Goal: Check status: Check status

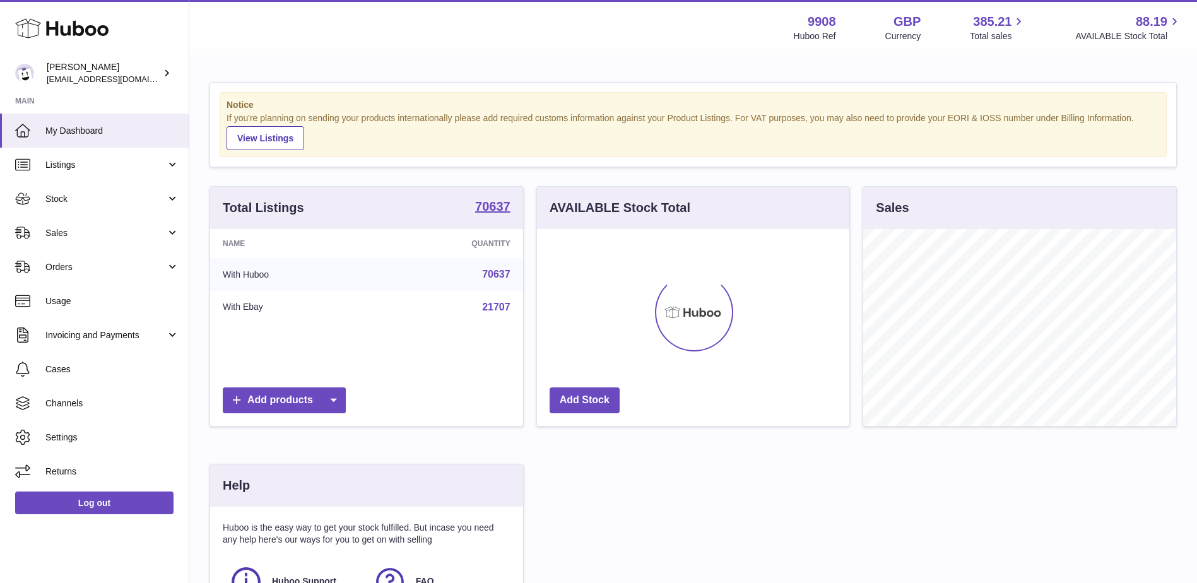
scroll to position [197, 312]
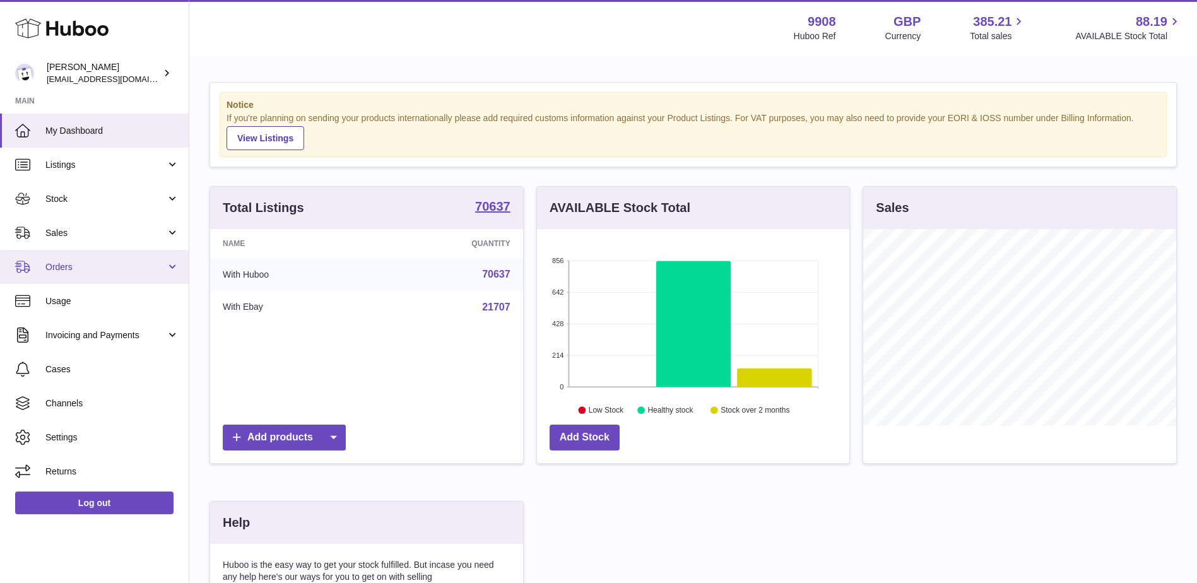
click at [78, 259] on link "Orders" at bounding box center [94, 267] width 189 height 34
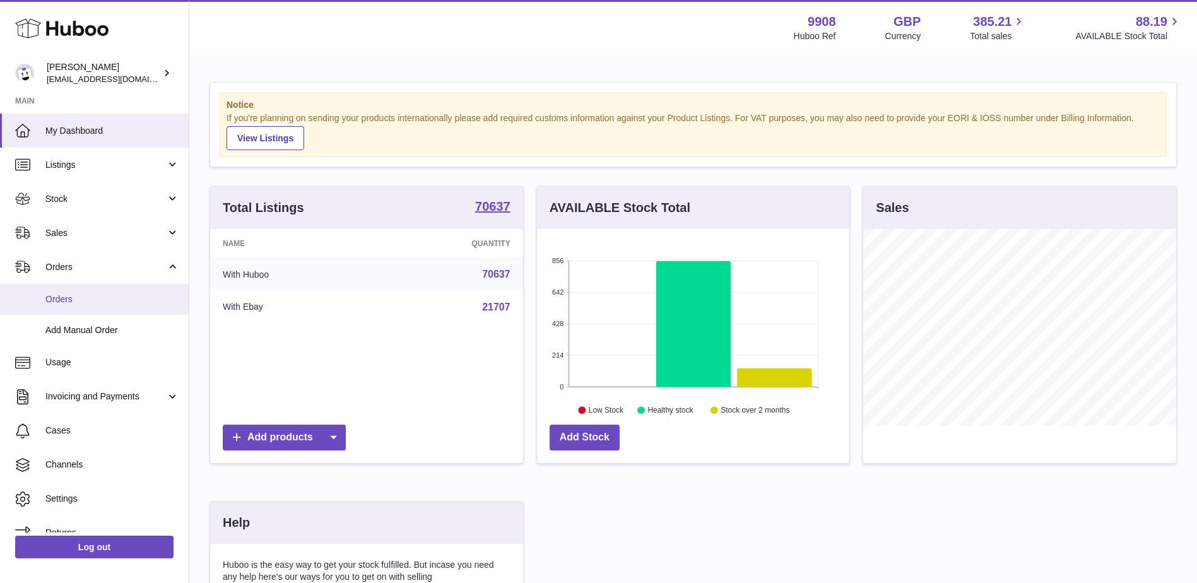
click at [76, 292] on link "Orders" at bounding box center [94, 299] width 189 height 31
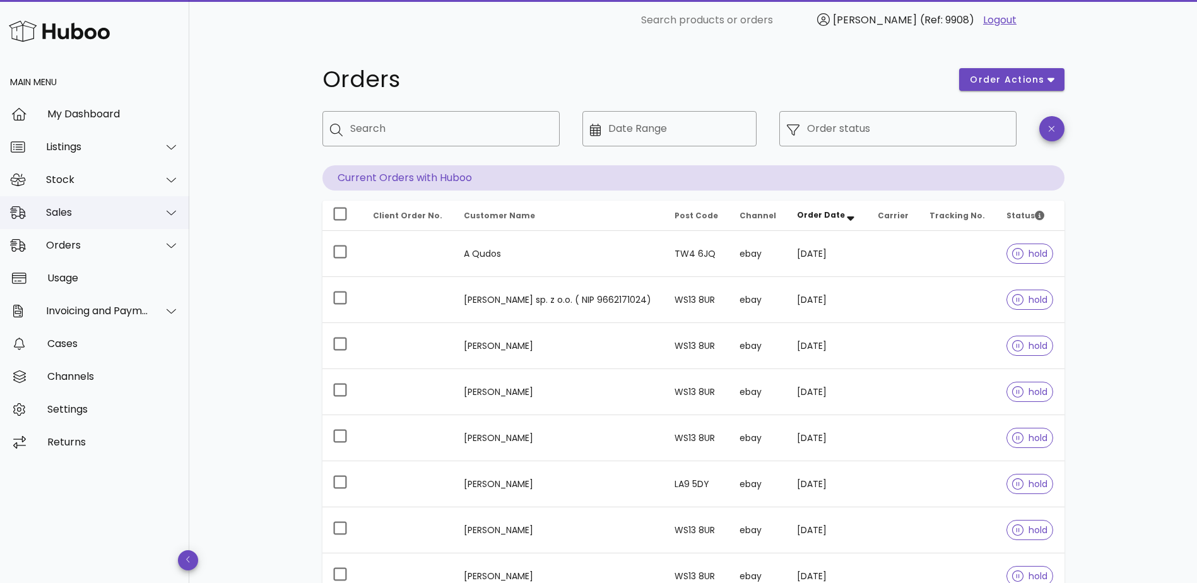
click at [86, 216] on div "Sales" at bounding box center [97, 212] width 103 height 12
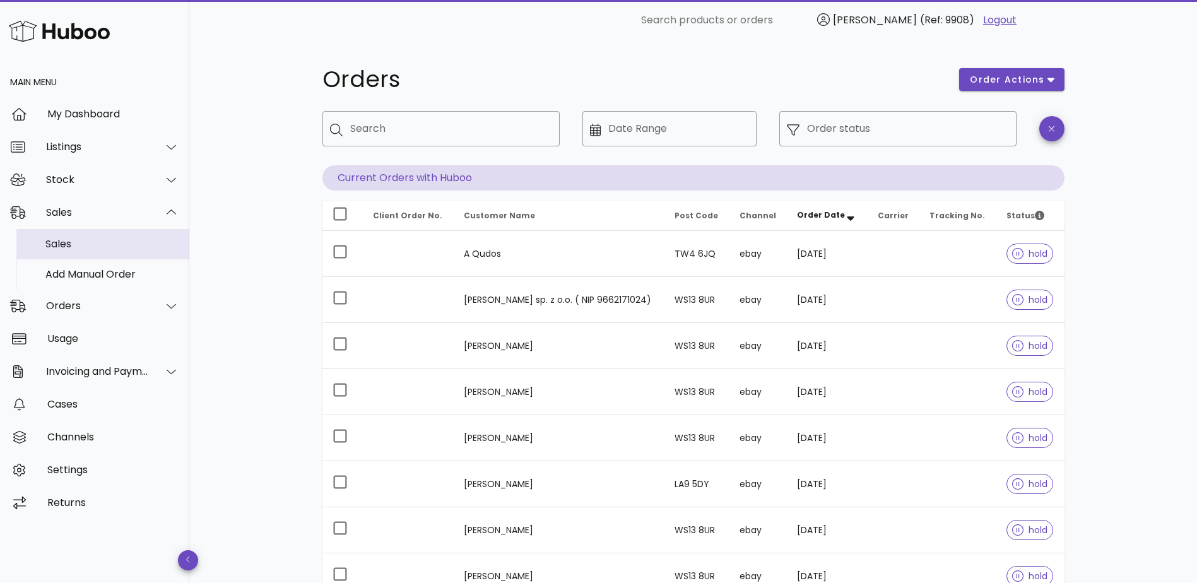
click at [71, 236] on div "Sales" at bounding box center [112, 243] width 134 height 27
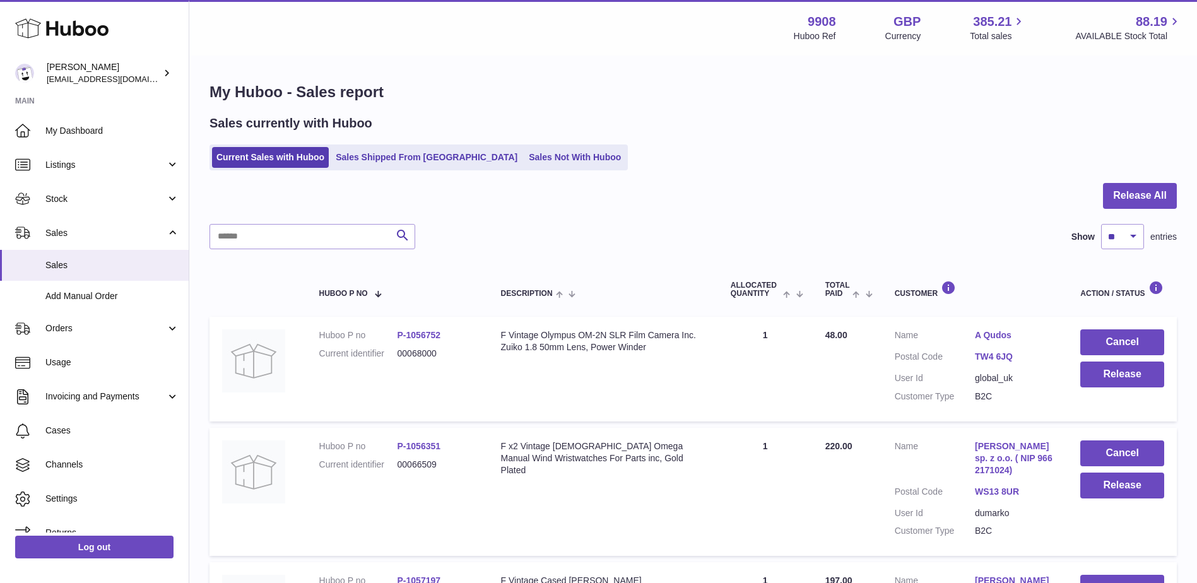
click at [540, 334] on div "F Vintage Olympus OM-2N SLR Film Camera Inc. Zuiko 1.8 50mm Lens, Power Winder" at bounding box center [603, 341] width 204 height 24
click at [67, 235] on span "Sales" at bounding box center [105, 233] width 121 height 12
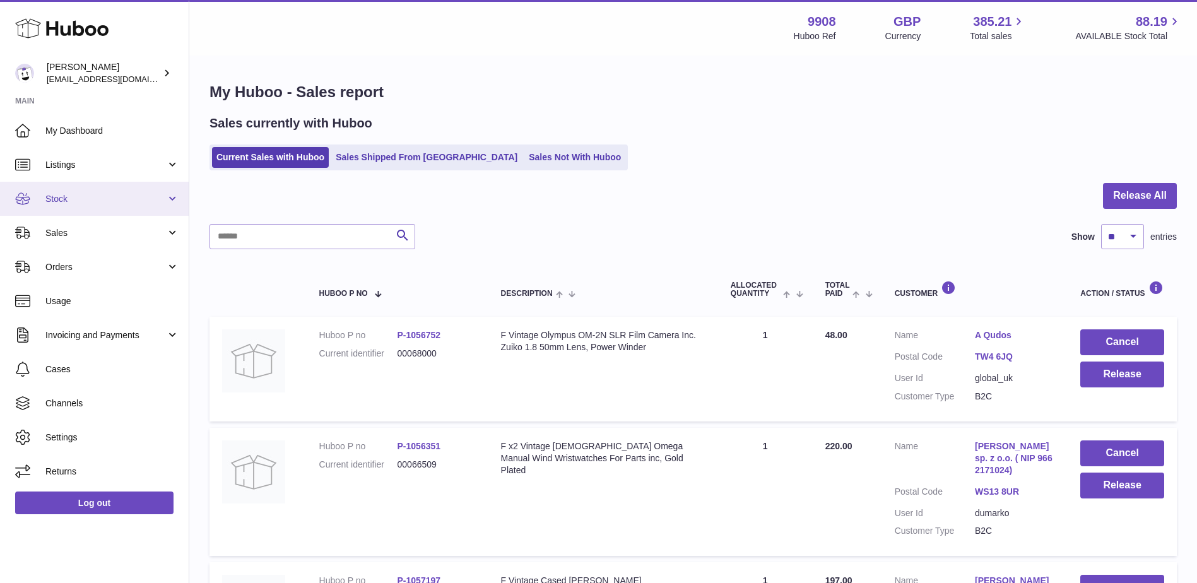
click at [73, 201] on span "Stock" at bounding box center [105, 199] width 121 height 12
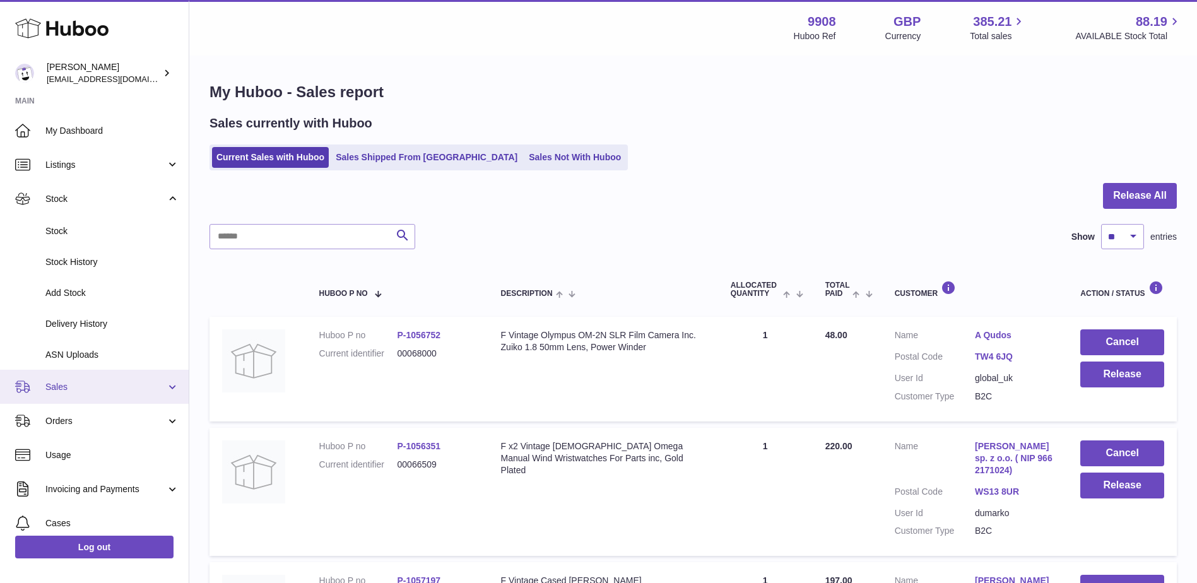
click at [66, 384] on span "Sales" at bounding box center [105, 387] width 121 height 12
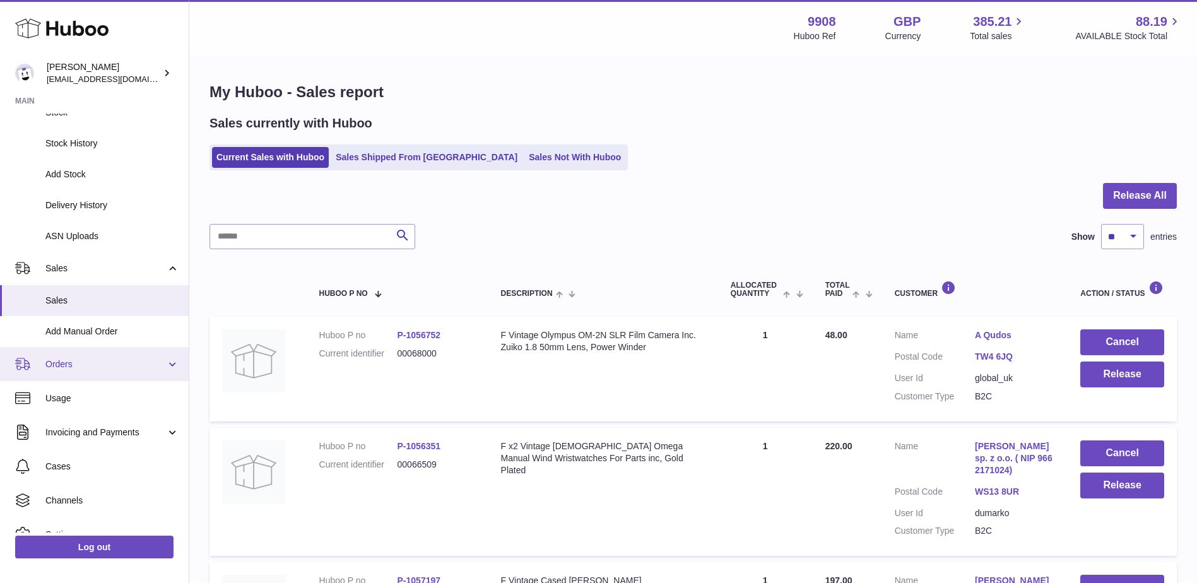
scroll to position [126, 0]
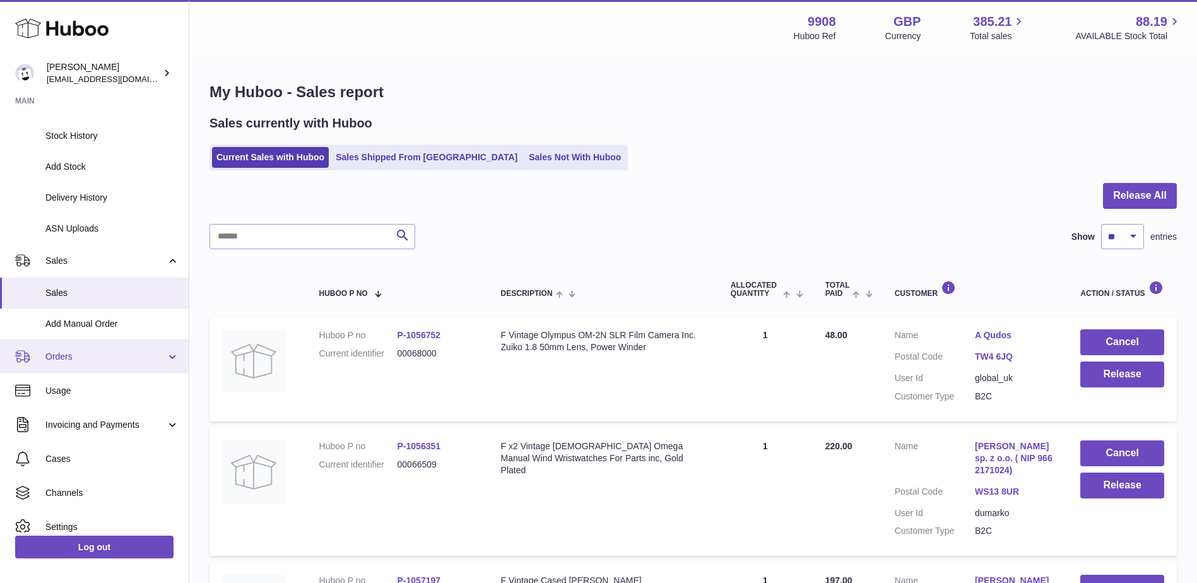
click at [66, 356] on span "Orders" at bounding box center [105, 357] width 121 height 12
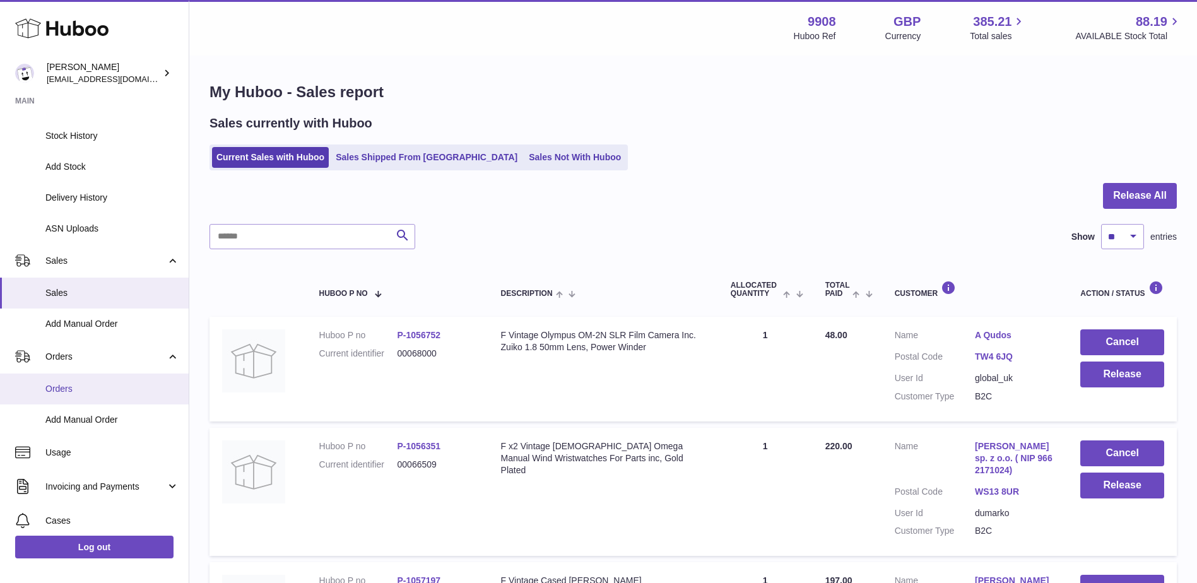
click at [59, 391] on span "Orders" at bounding box center [112, 389] width 134 height 12
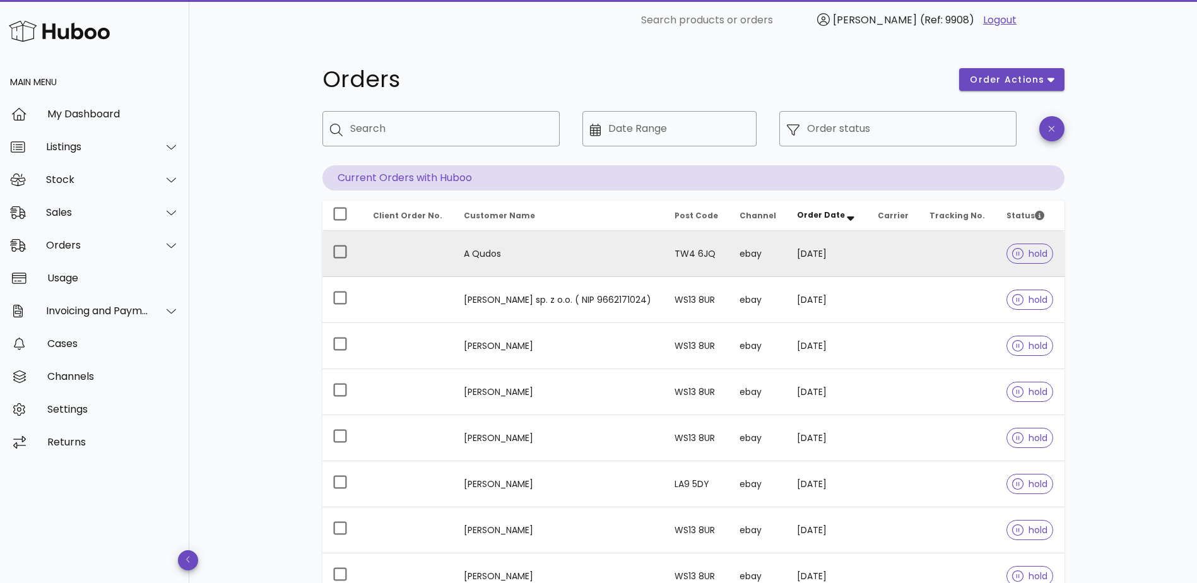
click at [537, 256] on td "A Qudos" at bounding box center [559, 254] width 211 height 46
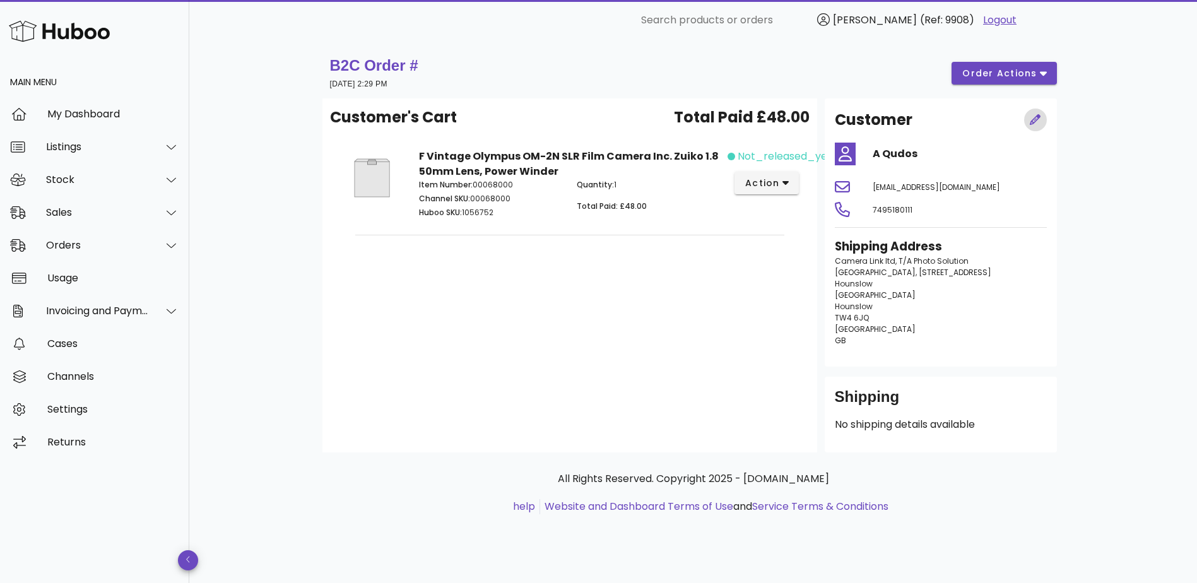
click at [1027, 122] on span "button" at bounding box center [1035, 120] width 23 height 13
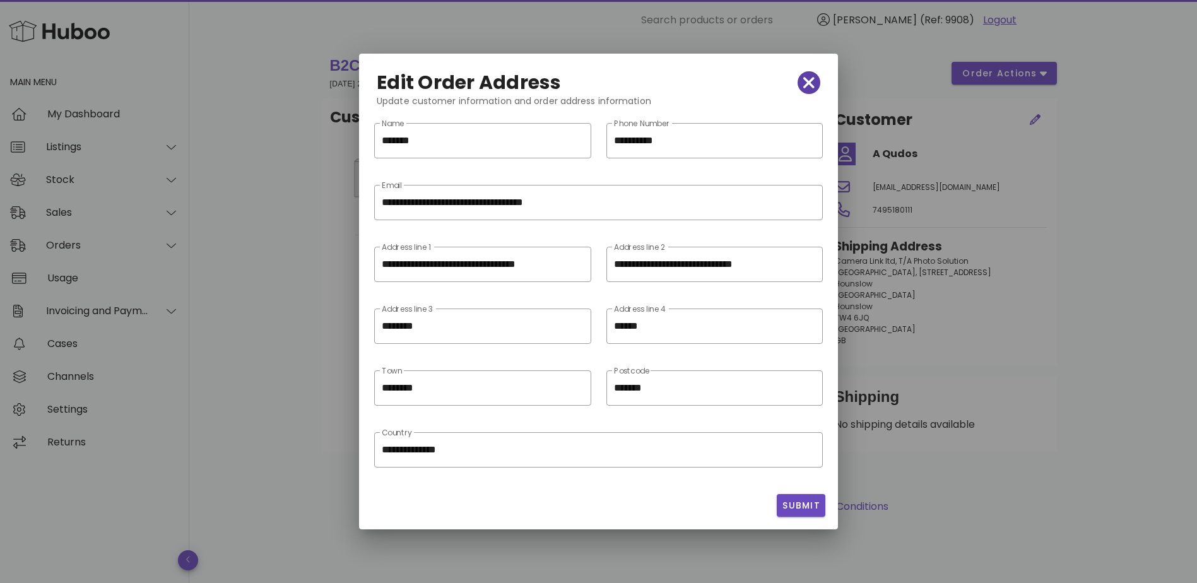
click at [815, 78] on span "button" at bounding box center [809, 83] width 23 height 18
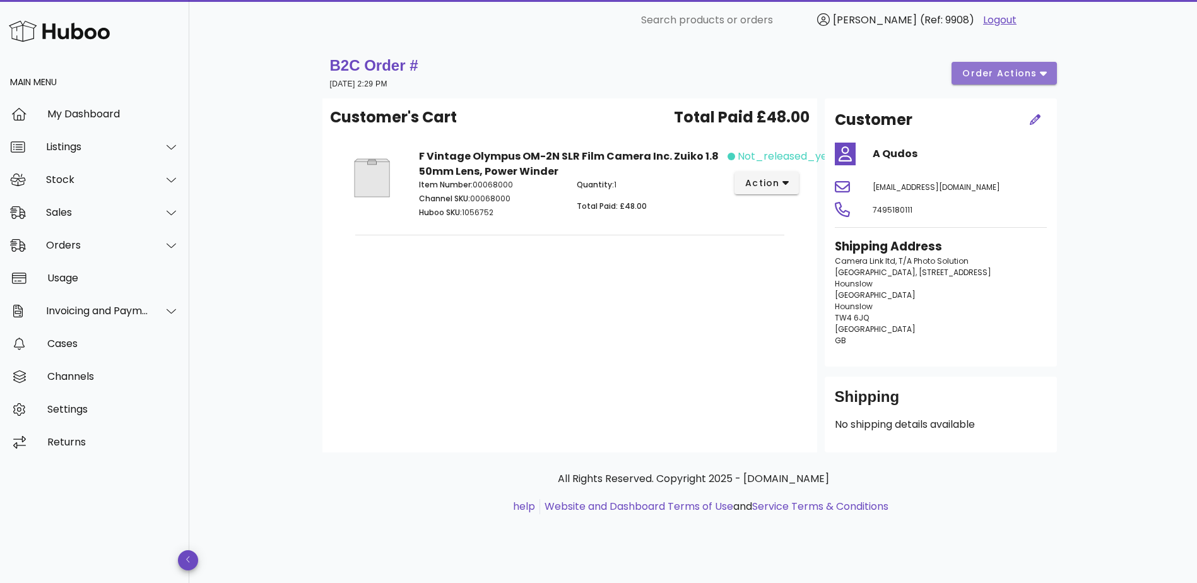
click at [997, 74] on span "order actions" at bounding box center [1000, 73] width 76 height 13
click at [1087, 170] on div "B2C Order # 15 September 2025 at 2:29 PM order actions Customer's Cart Total Pa…" at bounding box center [693, 297] width 803 height 514
click at [770, 184] on span "action" at bounding box center [762, 183] width 35 height 13
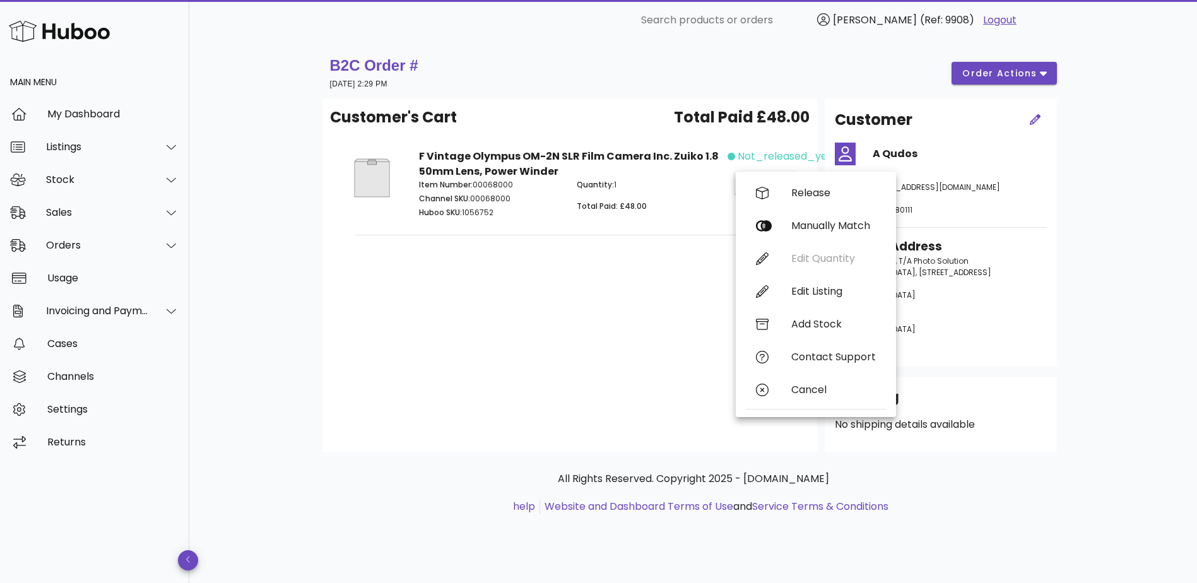
click at [1113, 227] on div "B2C Order # 15 September 2025 at 2:29 PM order actions Customer's Cart Total Pa…" at bounding box center [693, 311] width 1008 height 543
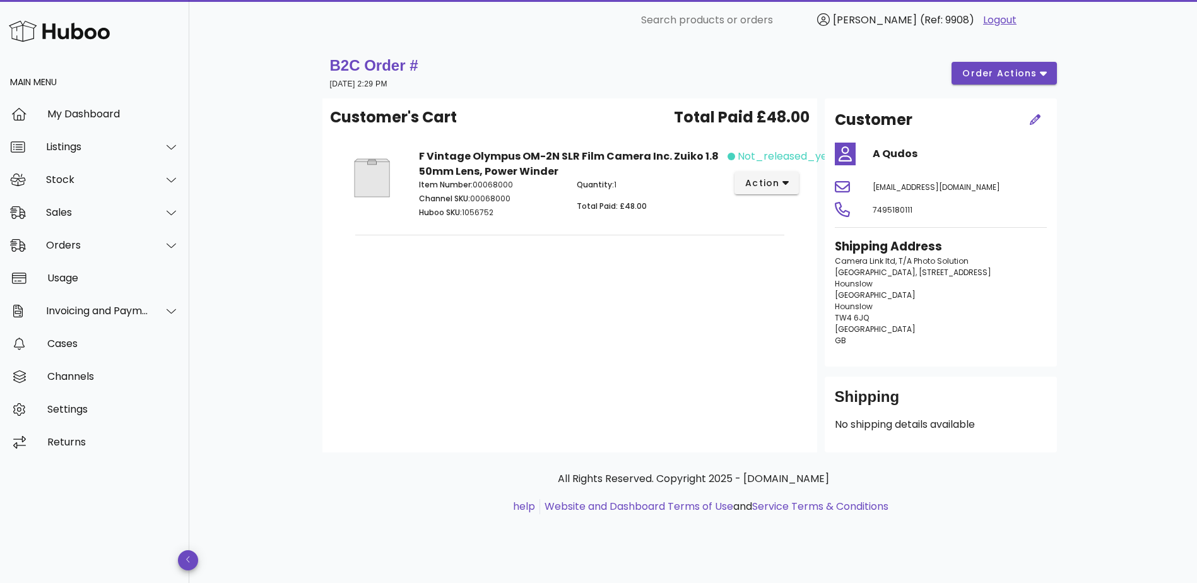
click at [869, 417] on div "Shipping" at bounding box center [941, 402] width 212 height 30
click at [861, 432] on p "No shipping details available" at bounding box center [941, 424] width 212 height 15
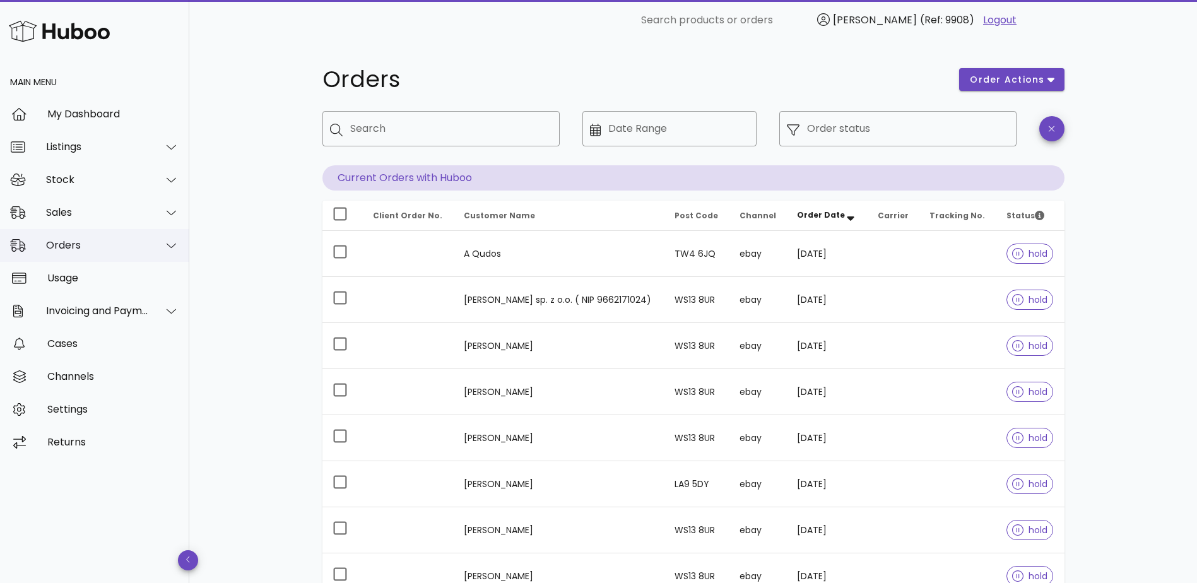
click at [107, 247] on div "Orders" at bounding box center [97, 245] width 103 height 12
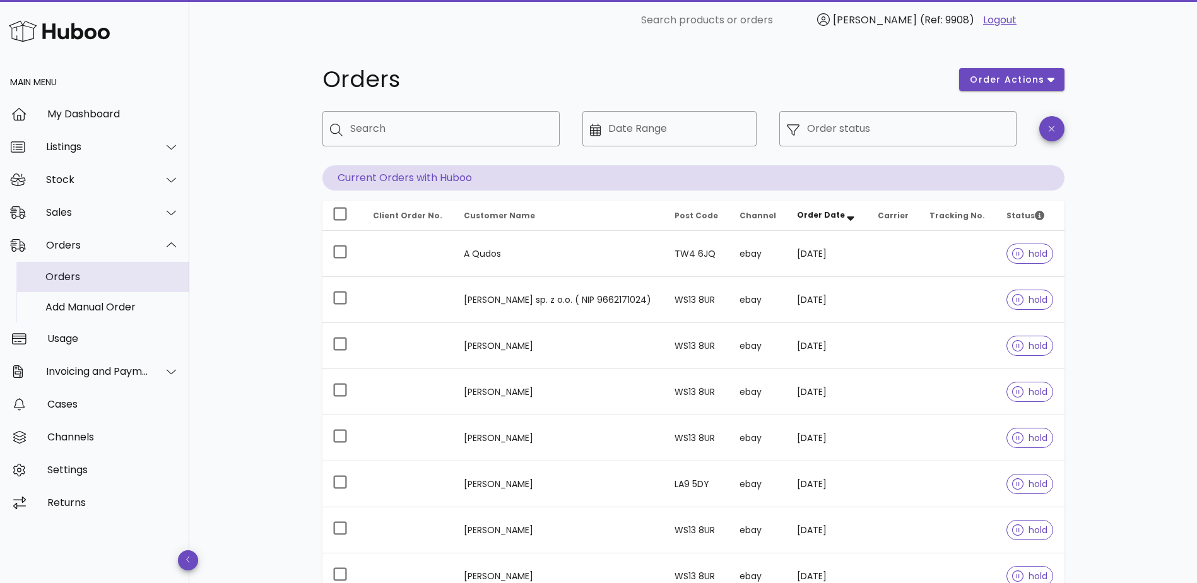
click at [86, 276] on div "Orders" at bounding box center [112, 277] width 134 height 12
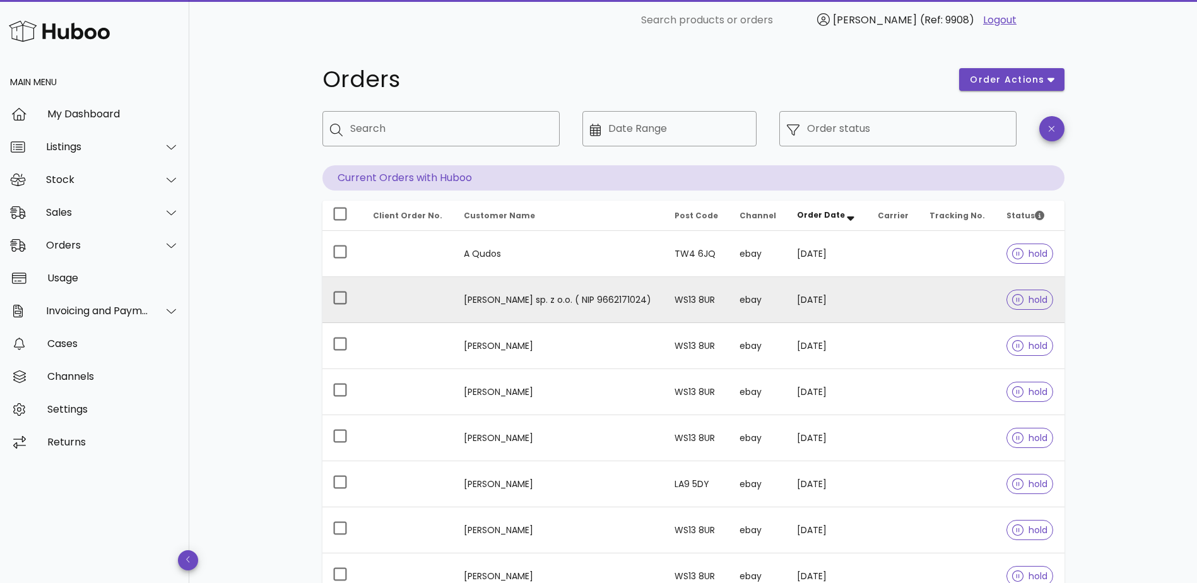
click at [565, 303] on td "[PERSON_NAME] sp. z o.o. ( NIP 9662171024)" at bounding box center [559, 300] width 211 height 46
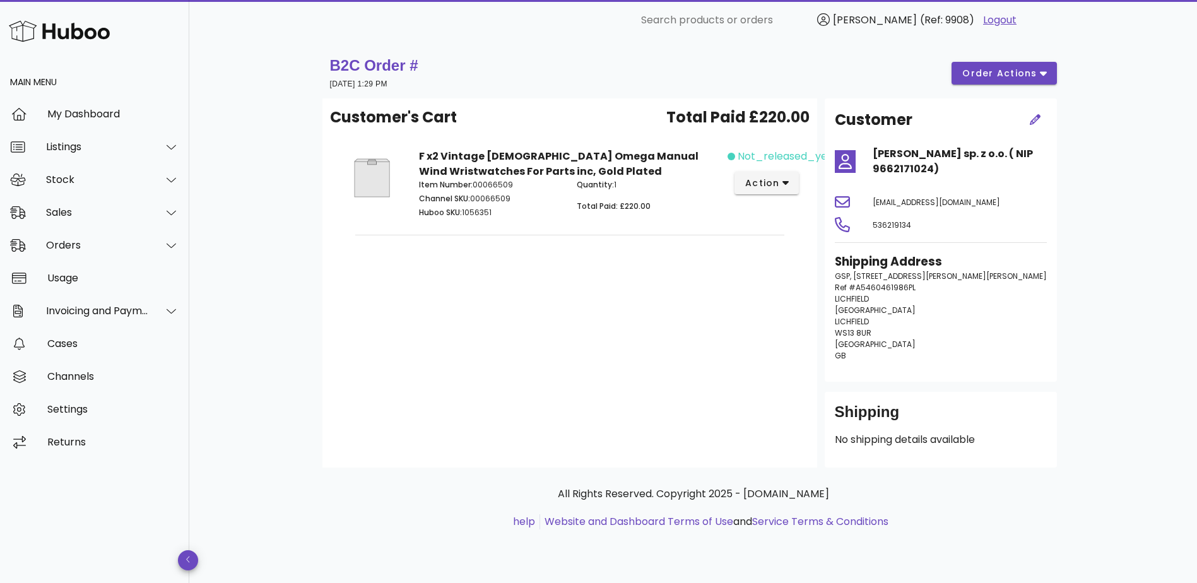
click at [844, 203] on icon at bounding box center [842, 201] width 15 height 11
click at [844, 196] on icon at bounding box center [842, 201] width 15 height 11
click at [843, 156] on icon at bounding box center [845, 161] width 21 height 23
click at [783, 183] on icon "button" at bounding box center [786, 182] width 7 height 11
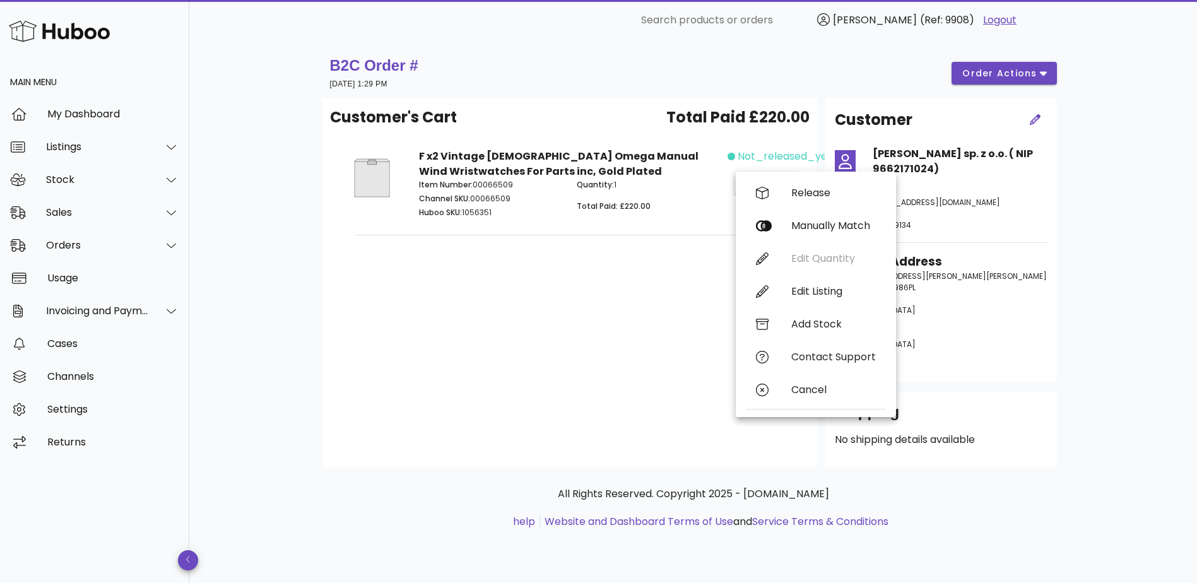
click at [666, 201] on p "Total Paid: £220.00" at bounding box center [648, 206] width 143 height 11
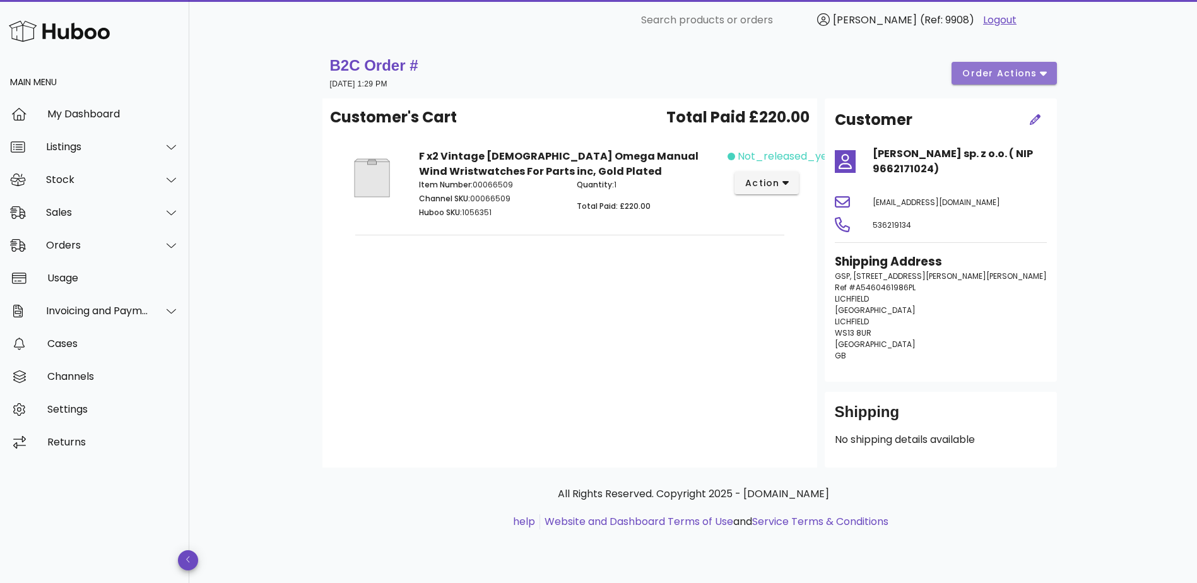
click at [1045, 74] on icon "button" at bounding box center [1043, 74] width 7 height 4
click at [1038, 217] on div "[EMAIL_ADDRESS][DOMAIN_NAME]" at bounding box center [959, 202] width 189 height 30
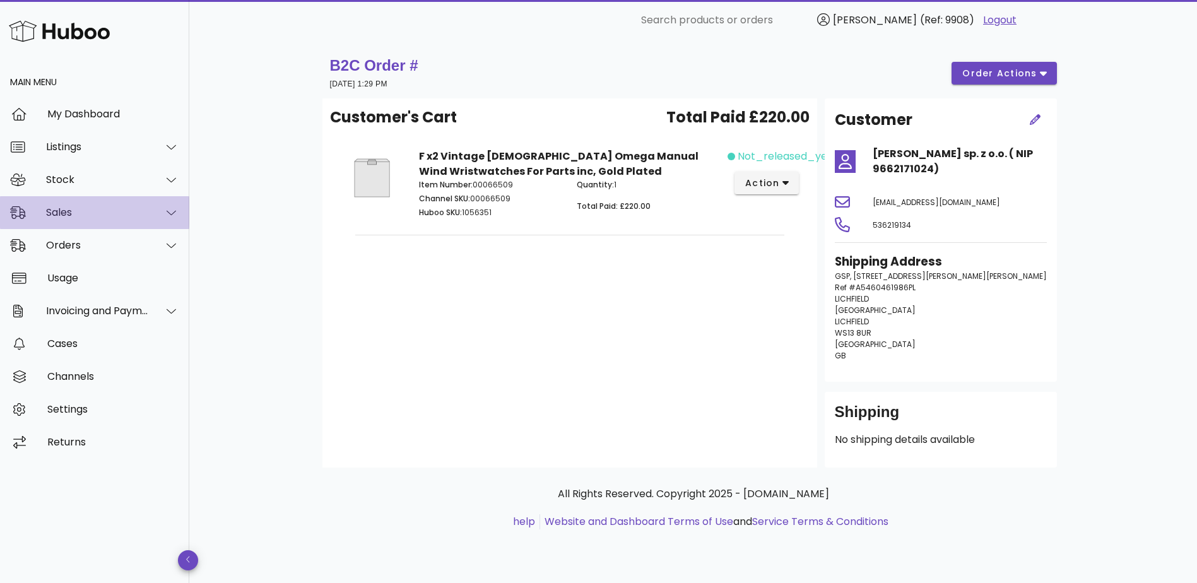
click at [80, 212] on div "Sales" at bounding box center [97, 212] width 103 height 12
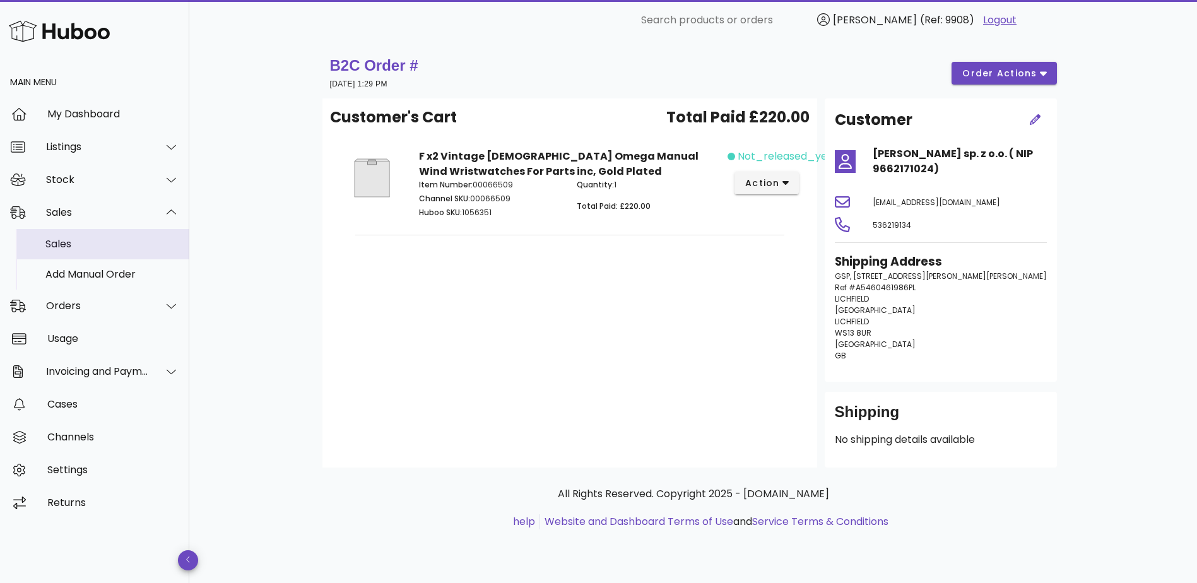
click at [83, 246] on div "Sales" at bounding box center [112, 244] width 134 height 12
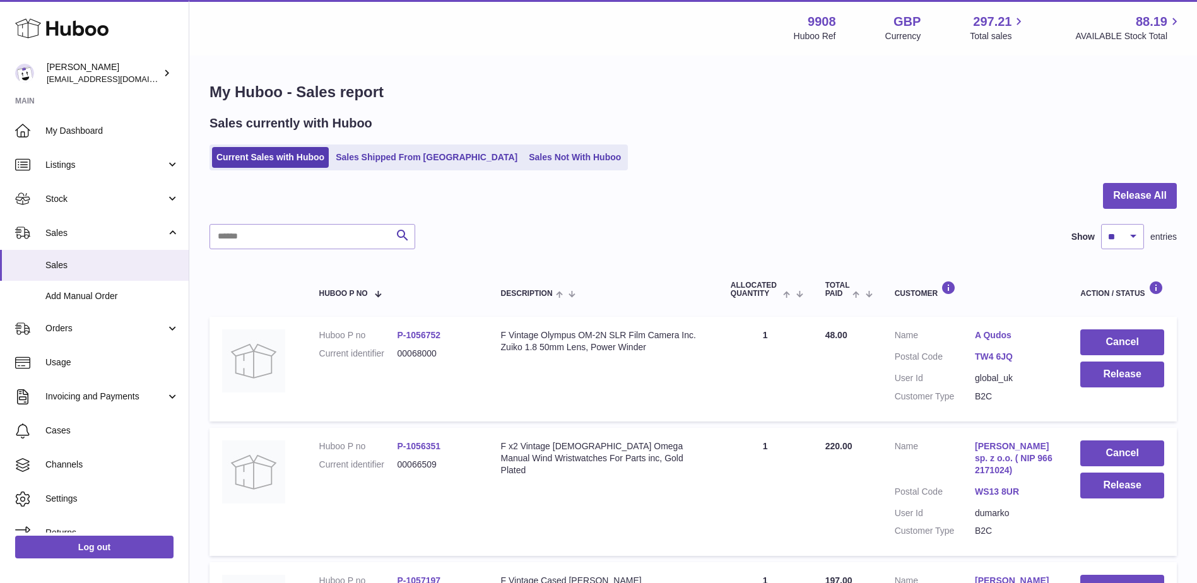
click at [991, 357] on link "TW4 6JQ" at bounding box center [1015, 357] width 80 height 12
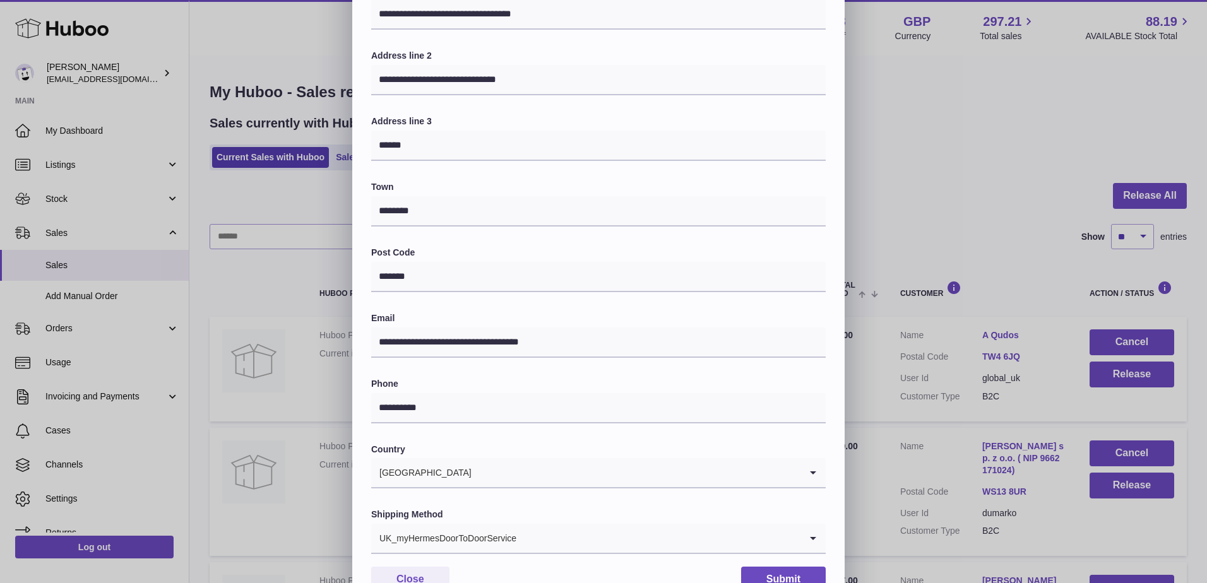
scroll to position [212, 0]
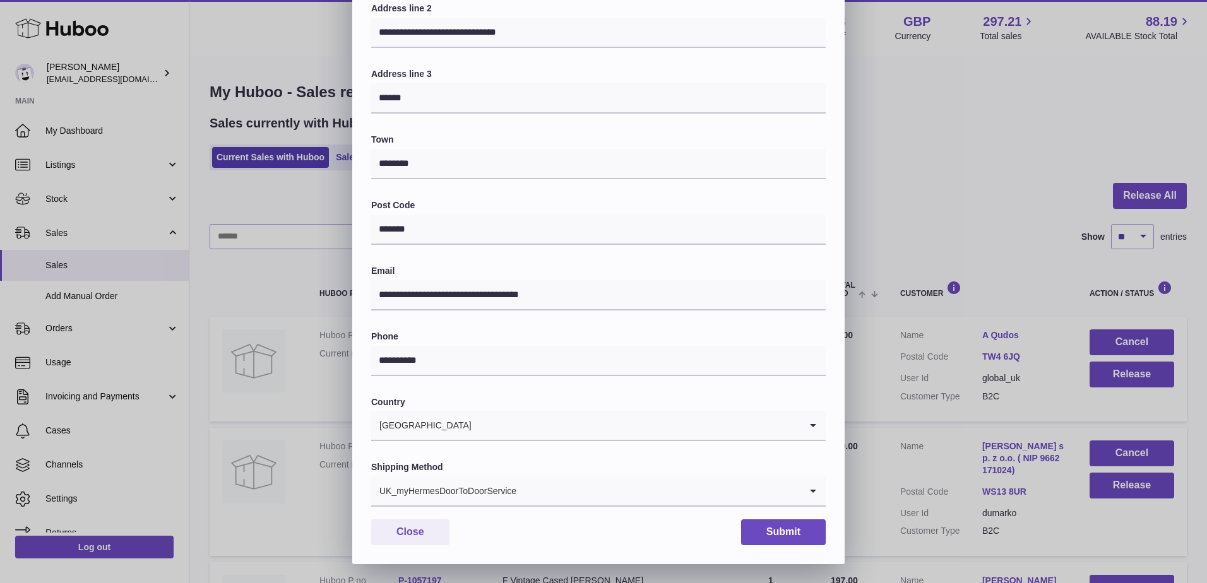
click at [810, 491] on icon "Search for option" at bounding box center [812, 491] width 25 height 29
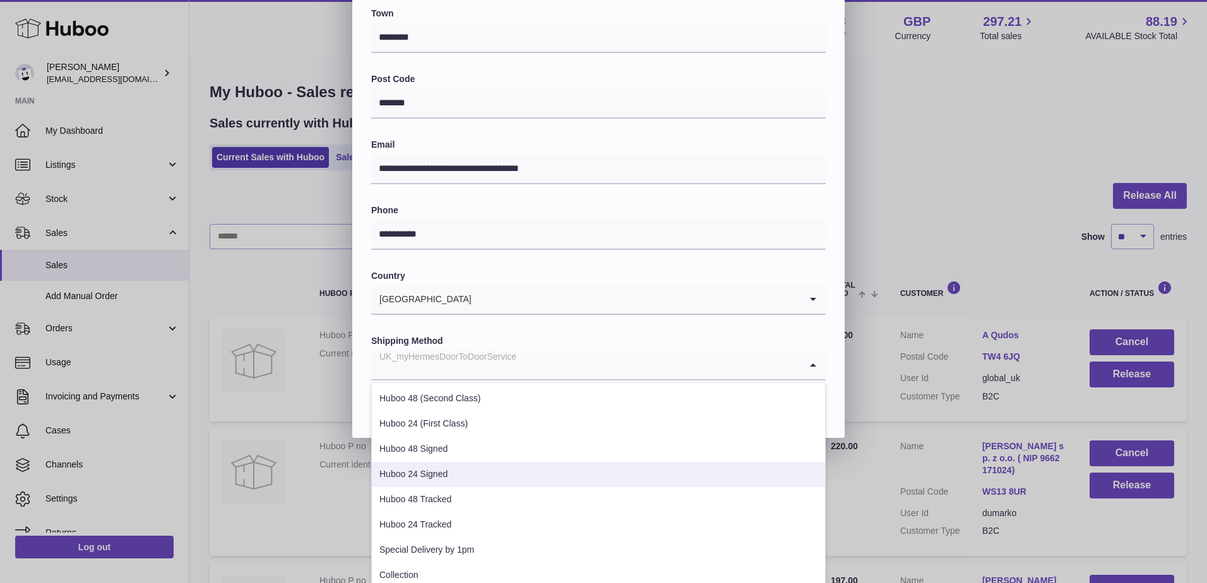
scroll to position [63, 0]
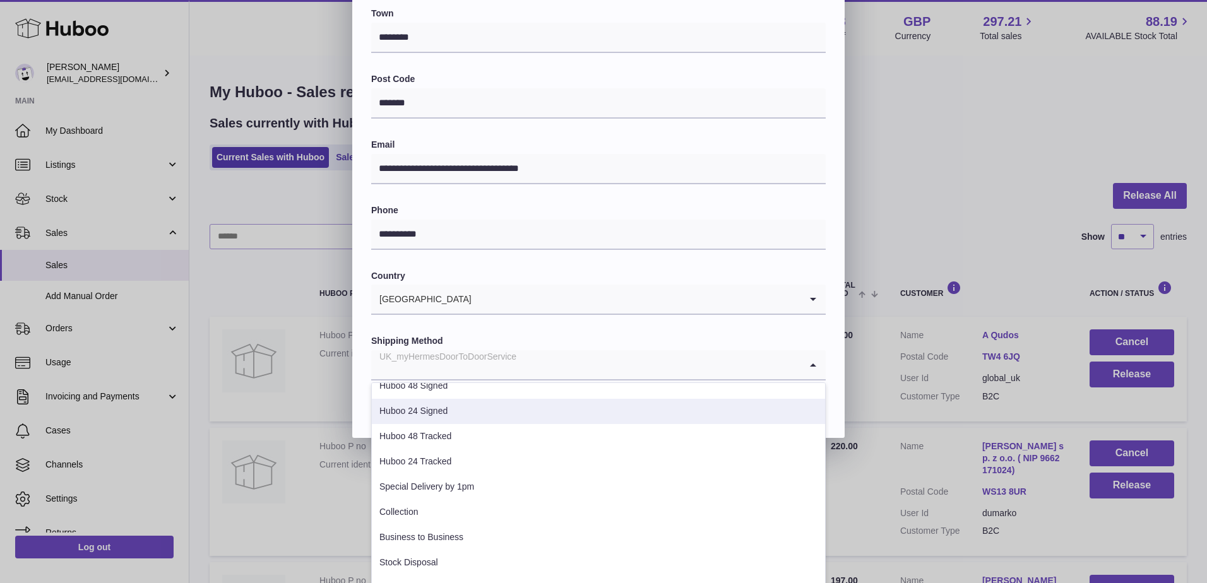
click at [832, 353] on div "**********" at bounding box center [598, 91] width 492 height 693
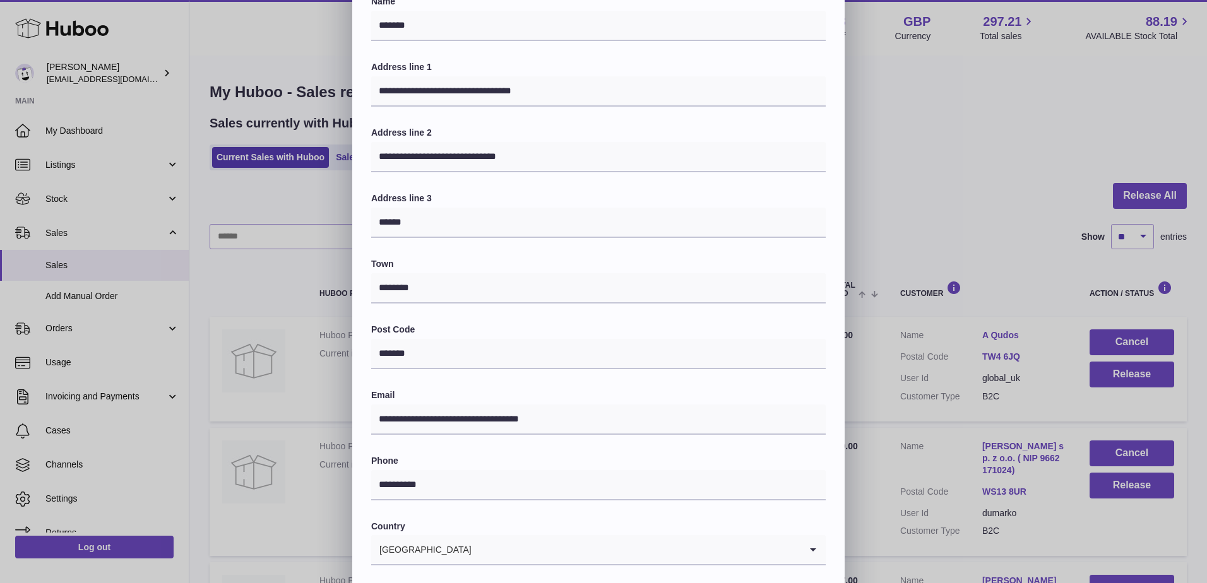
scroll to position [0, 0]
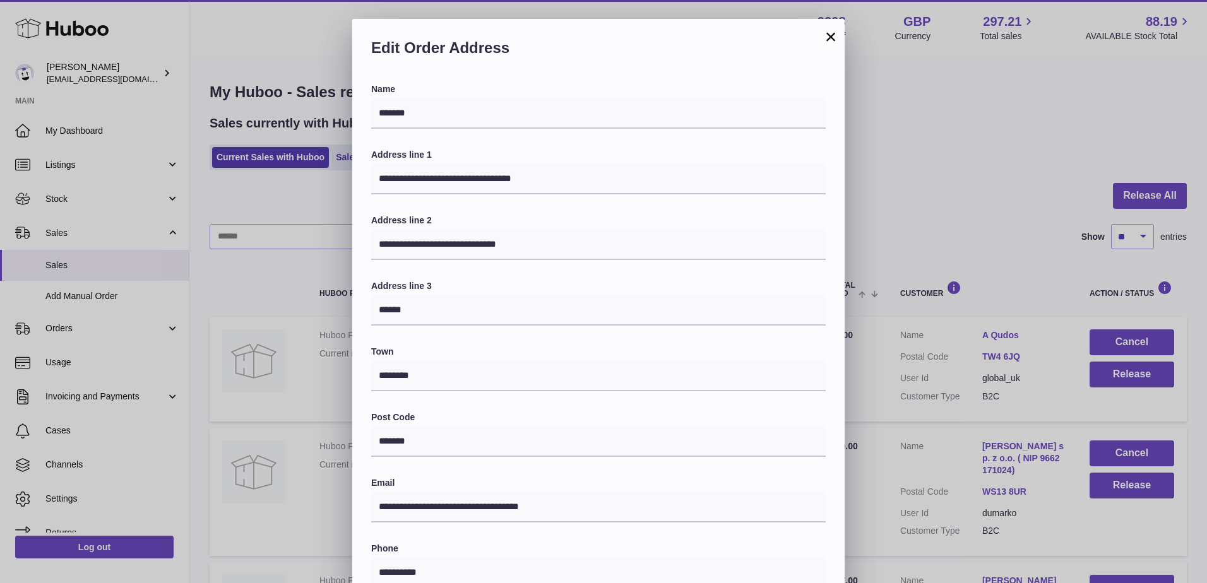
click at [831, 36] on button "×" at bounding box center [830, 36] width 15 height 15
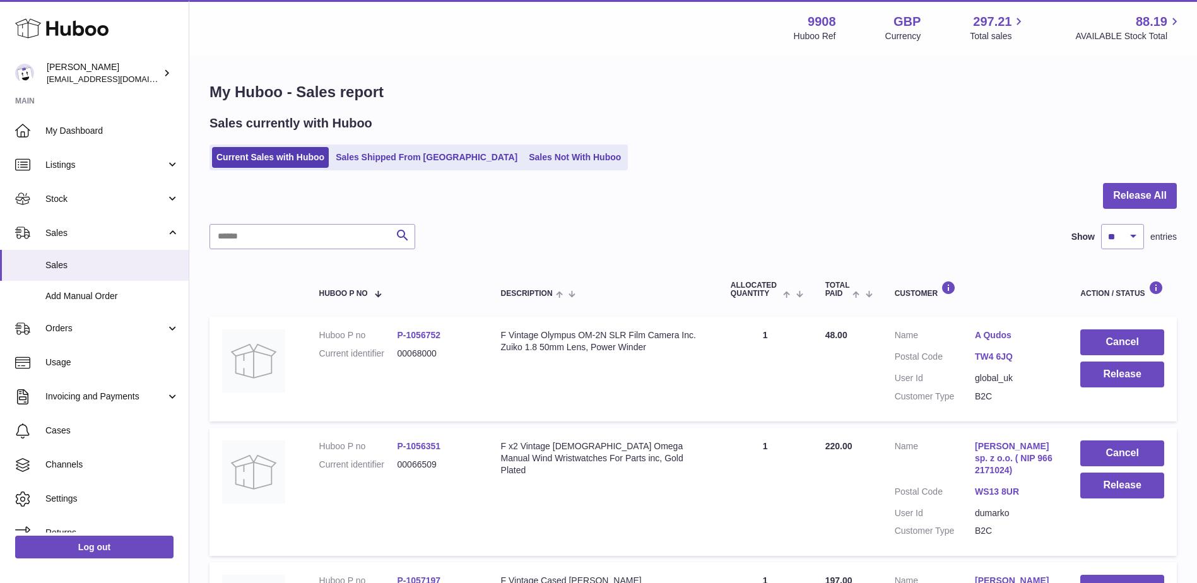
click at [992, 358] on link "TW4 6JQ" at bounding box center [1015, 357] width 80 height 12
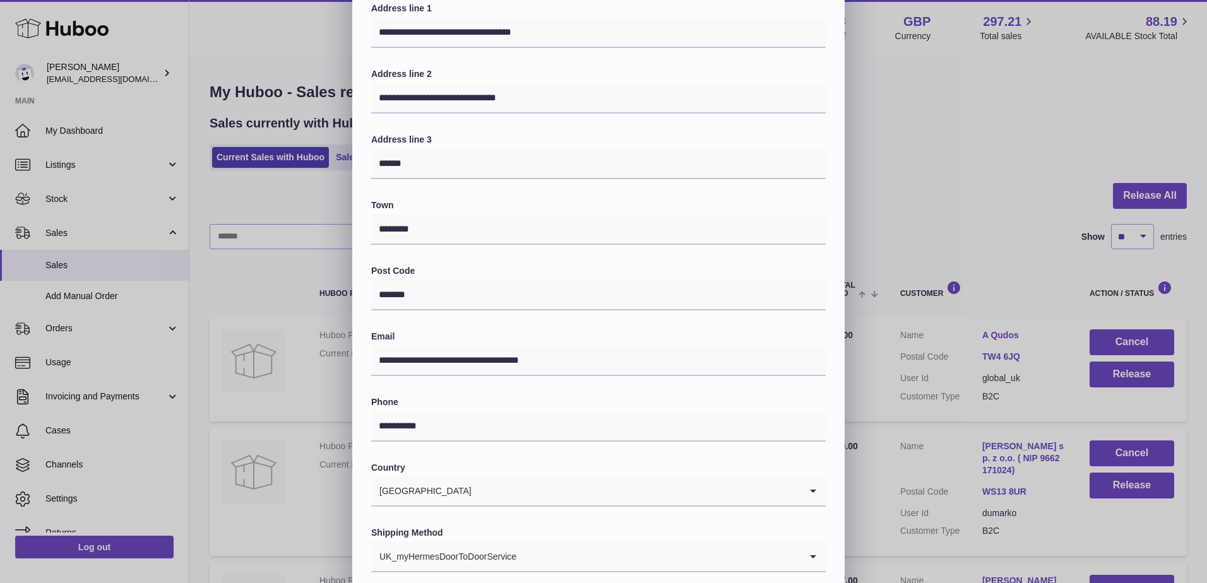
scroll to position [212, 0]
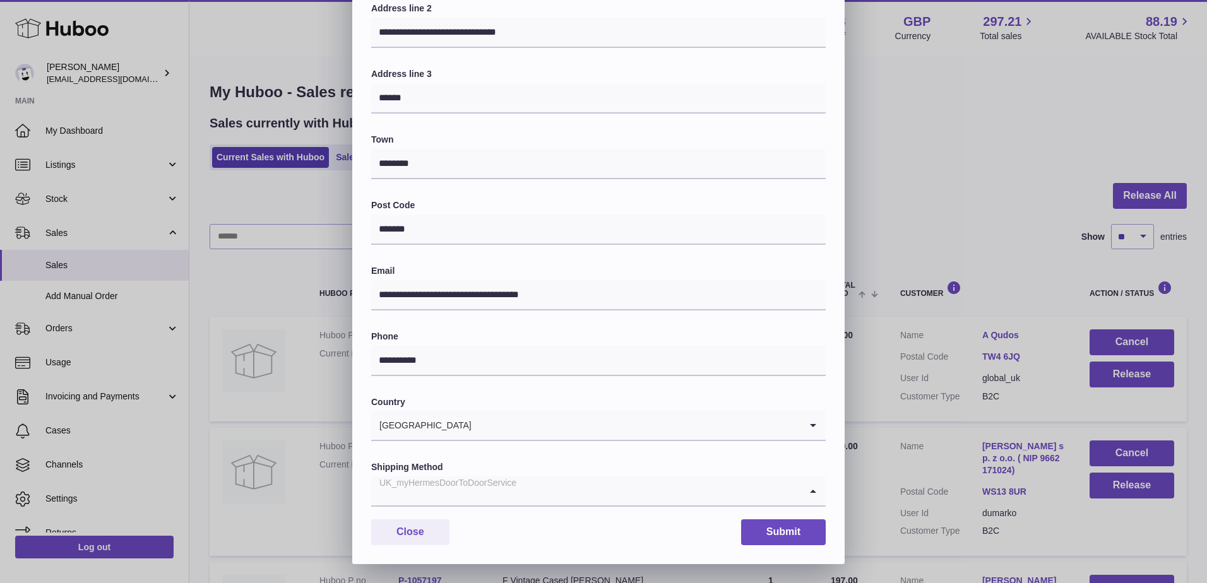
click at [810, 494] on icon "Search for option" at bounding box center [812, 491] width 25 height 29
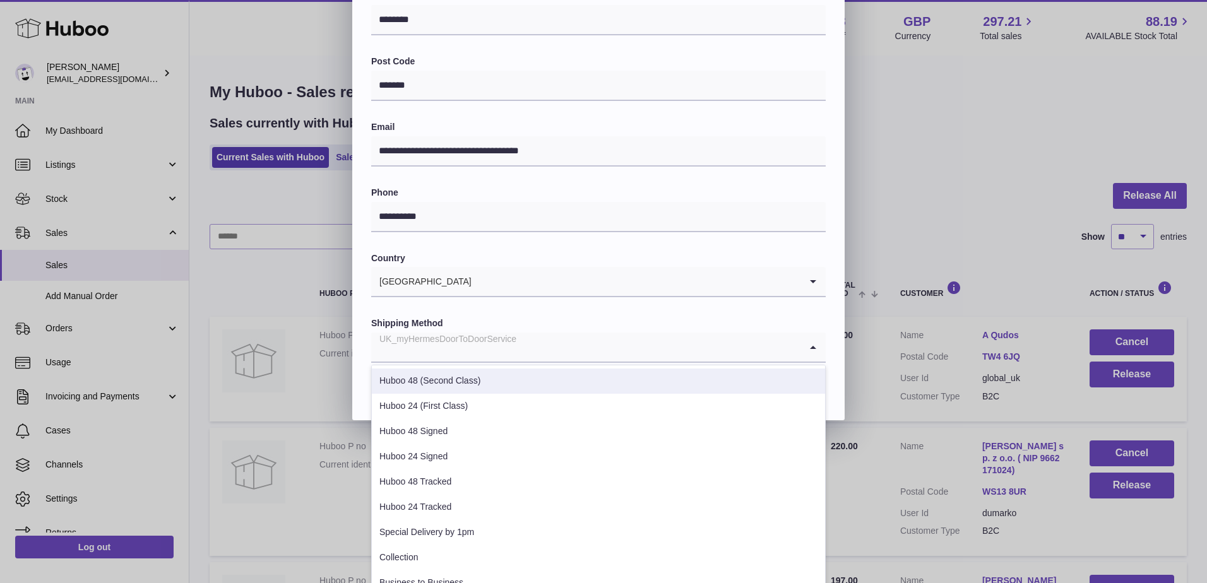
scroll to position [358, 0]
click at [829, 220] on div "**********" at bounding box center [598, 71] width 492 height 693
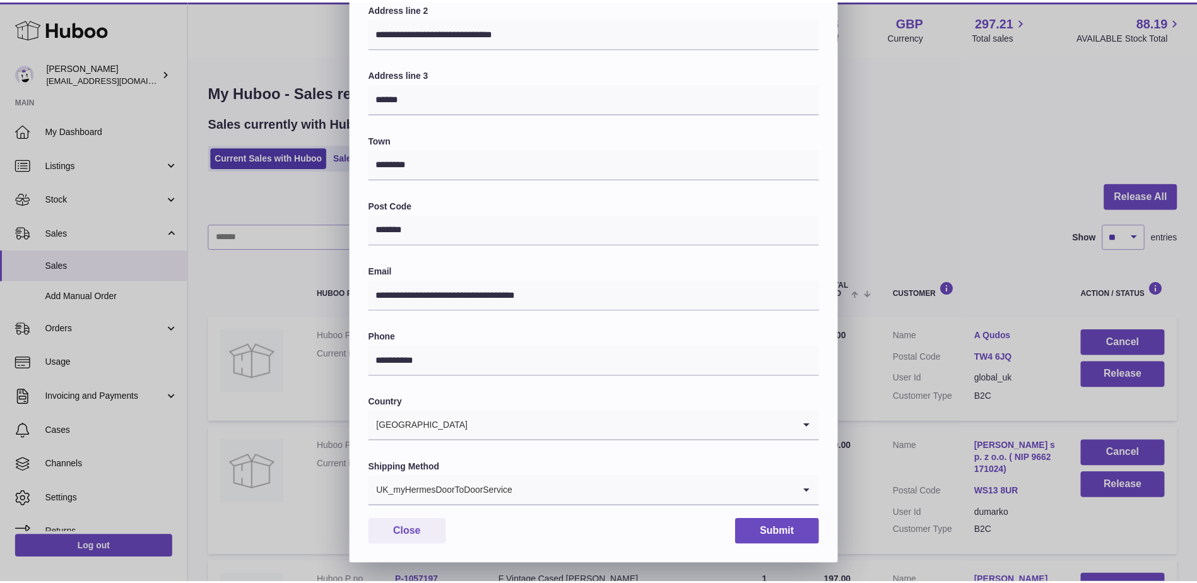
scroll to position [212, 0]
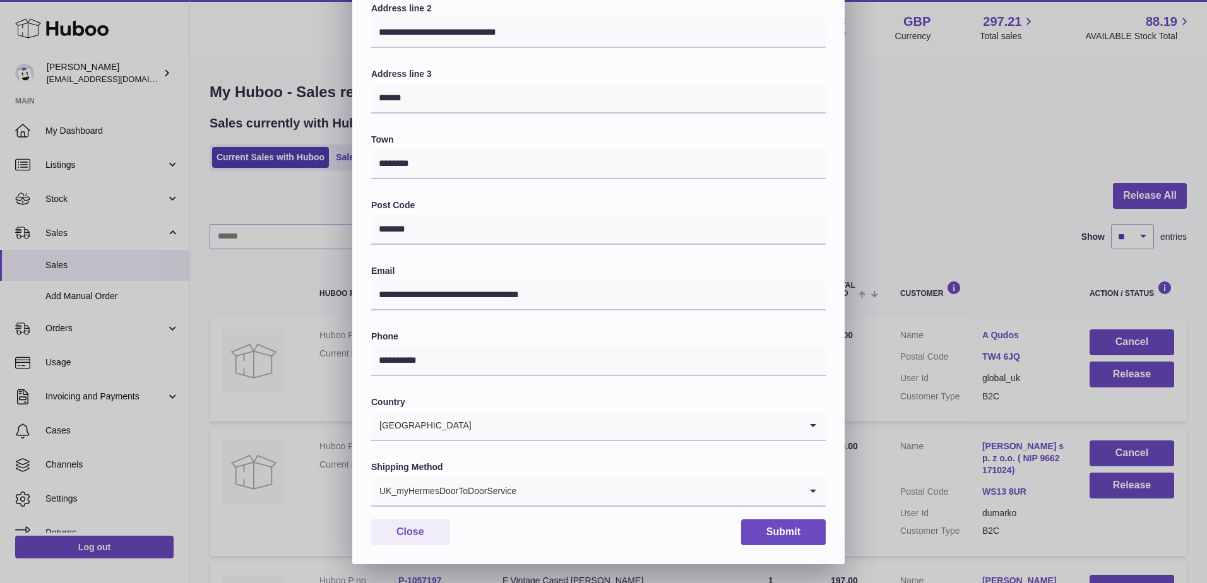
click at [994, 141] on div "**********" at bounding box center [603, 185] width 1207 height 757
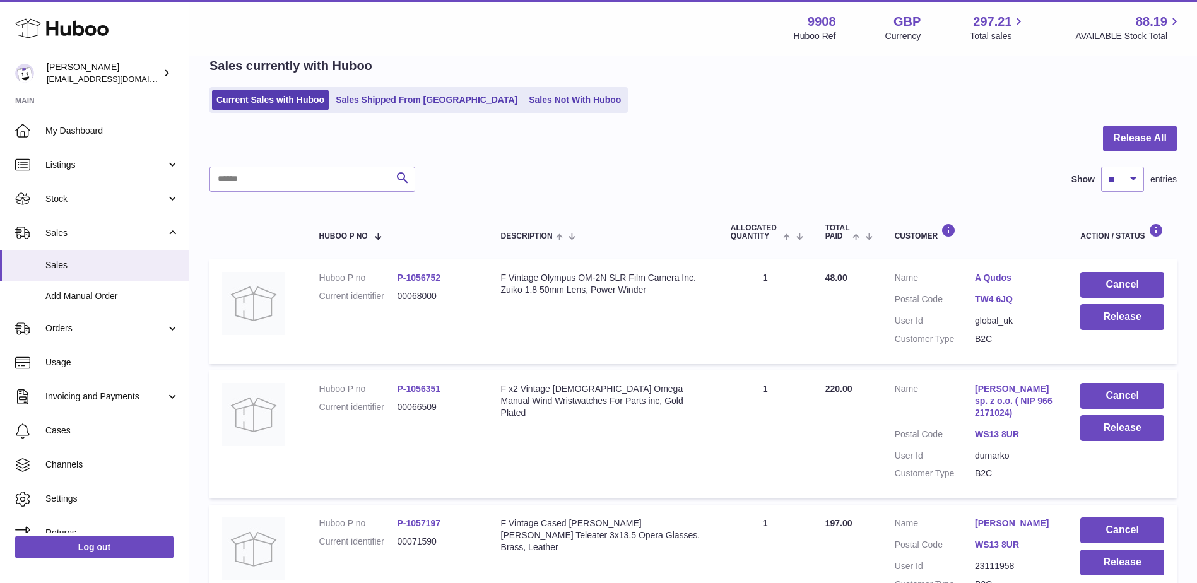
scroll to position [0, 0]
